Goal: Transaction & Acquisition: Purchase product/service

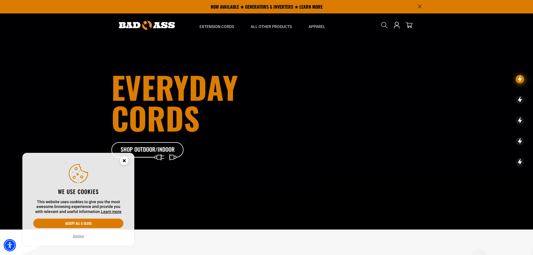
click at [79, 237] on button "Decline" at bounding box center [78, 236] width 14 height 6
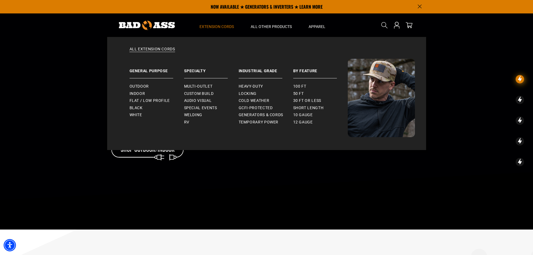
click at [218, 24] on span "Extension Cords" at bounding box center [216, 26] width 34 height 5
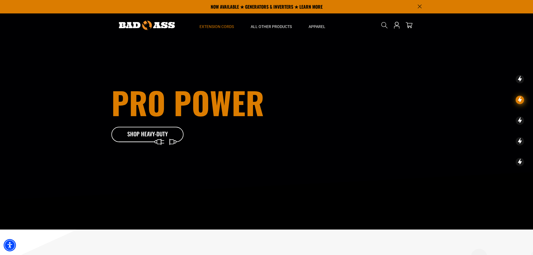
click at [218, 27] on span "Extension Cords" at bounding box center [216, 26] width 34 height 5
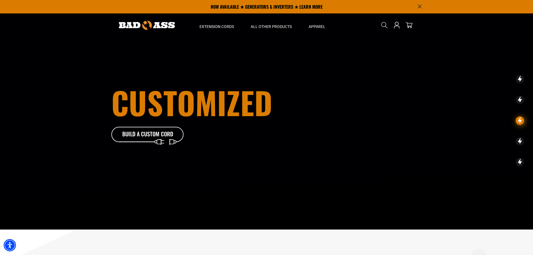
click at [161, 26] on img at bounding box center [147, 25] width 56 height 9
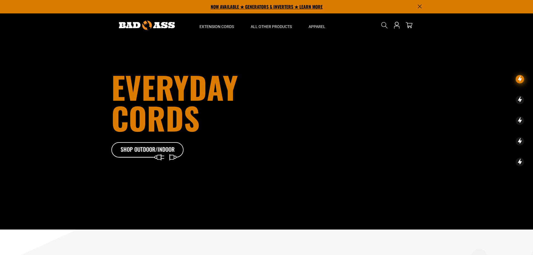
click at [259, 8] on p "NOW AVAILABLE ★ GENERATORS & INVERTERS ★ LEARN MORE" at bounding box center [266, 6] width 310 height 13
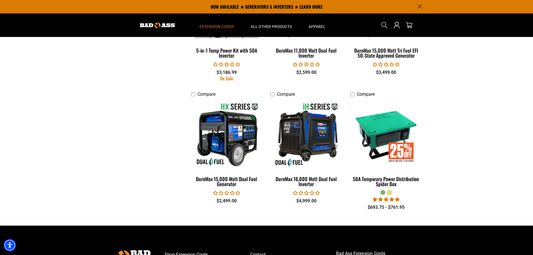
scroll to position [1085, 0]
